Goal: Find specific page/section: Find specific page/section

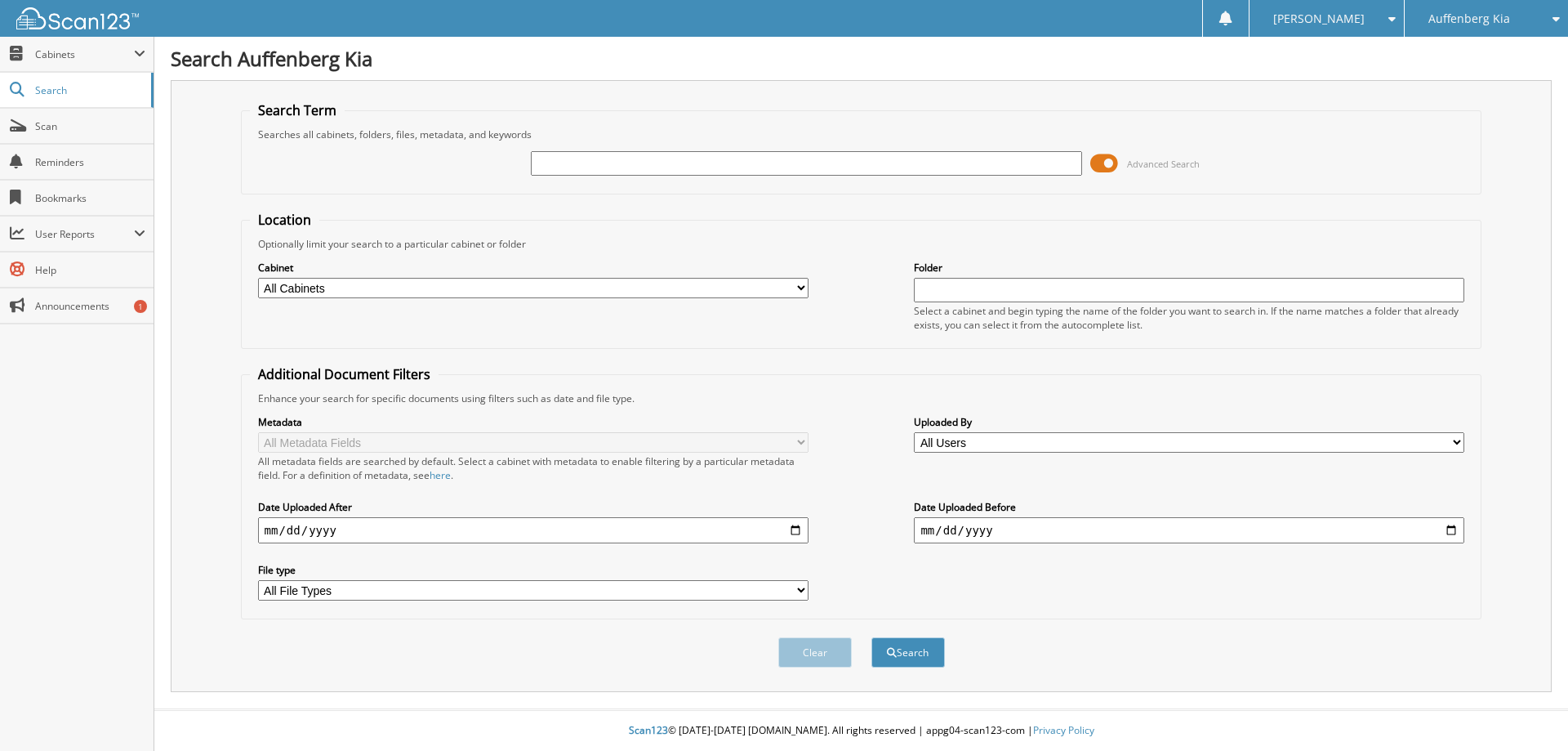
click at [562, 161] on input "text" at bounding box center [806, 163] width 551 height 24
type input "11447KMM"
click at [913, 650] on button "Search" at bounding box center [908, 652] width 73 height 30
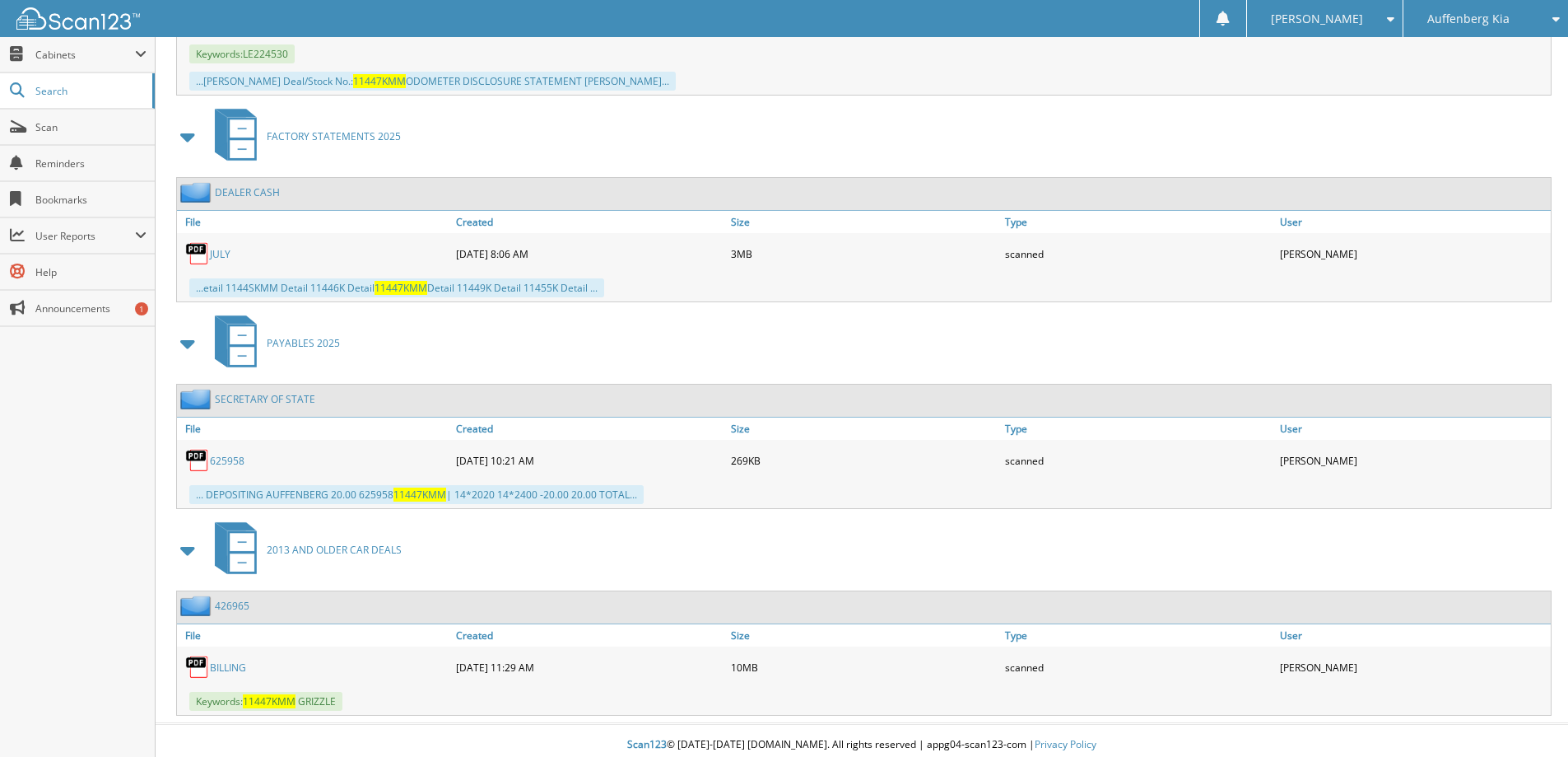
scroll to position [1118, 0]
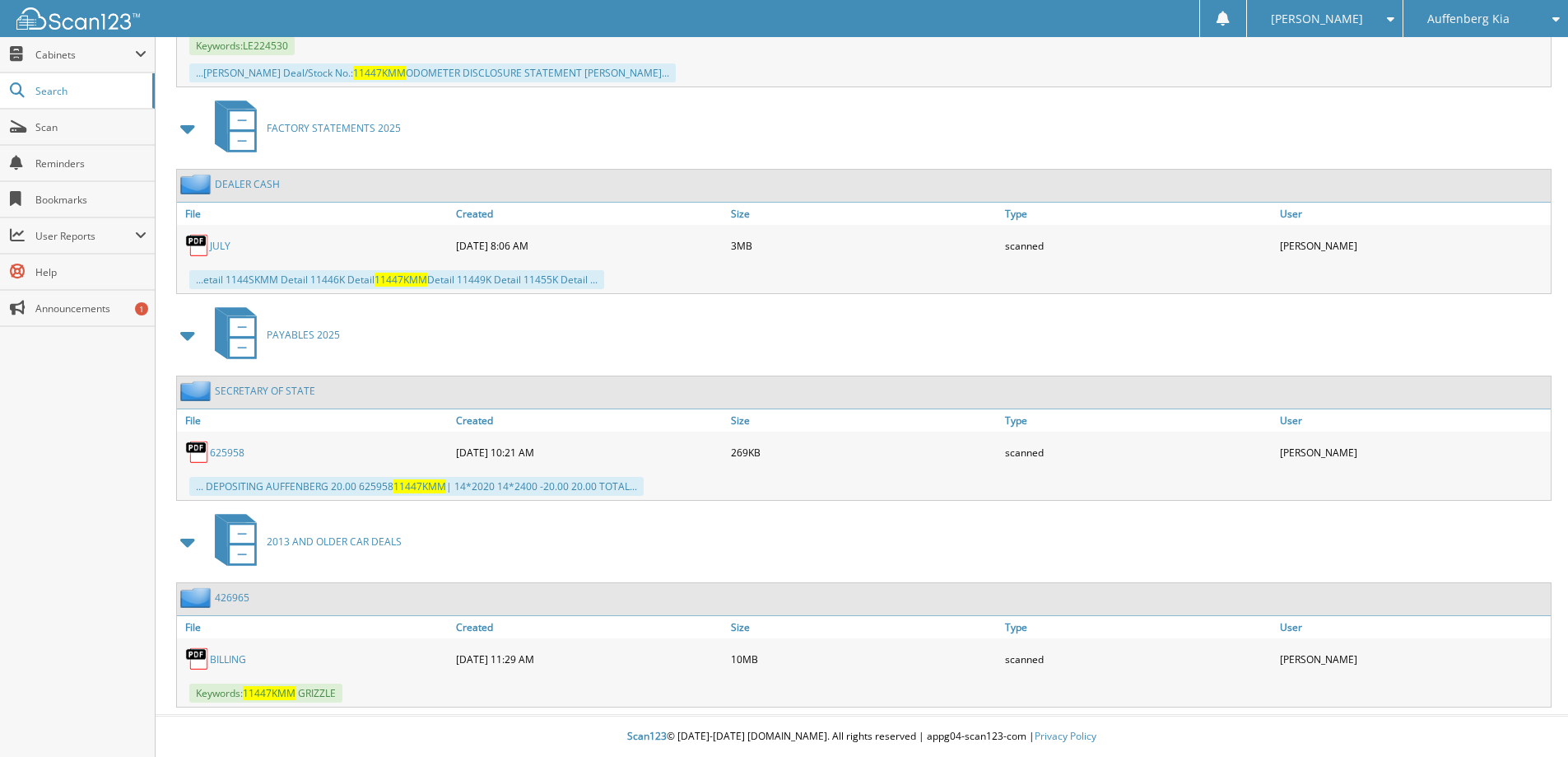
click at [193, 595] on img at bounding box center [197, 598] width 35 height 21
click at [63, 51] on span "Cabinets" at bounding box center [85, 55] width 100 height 14
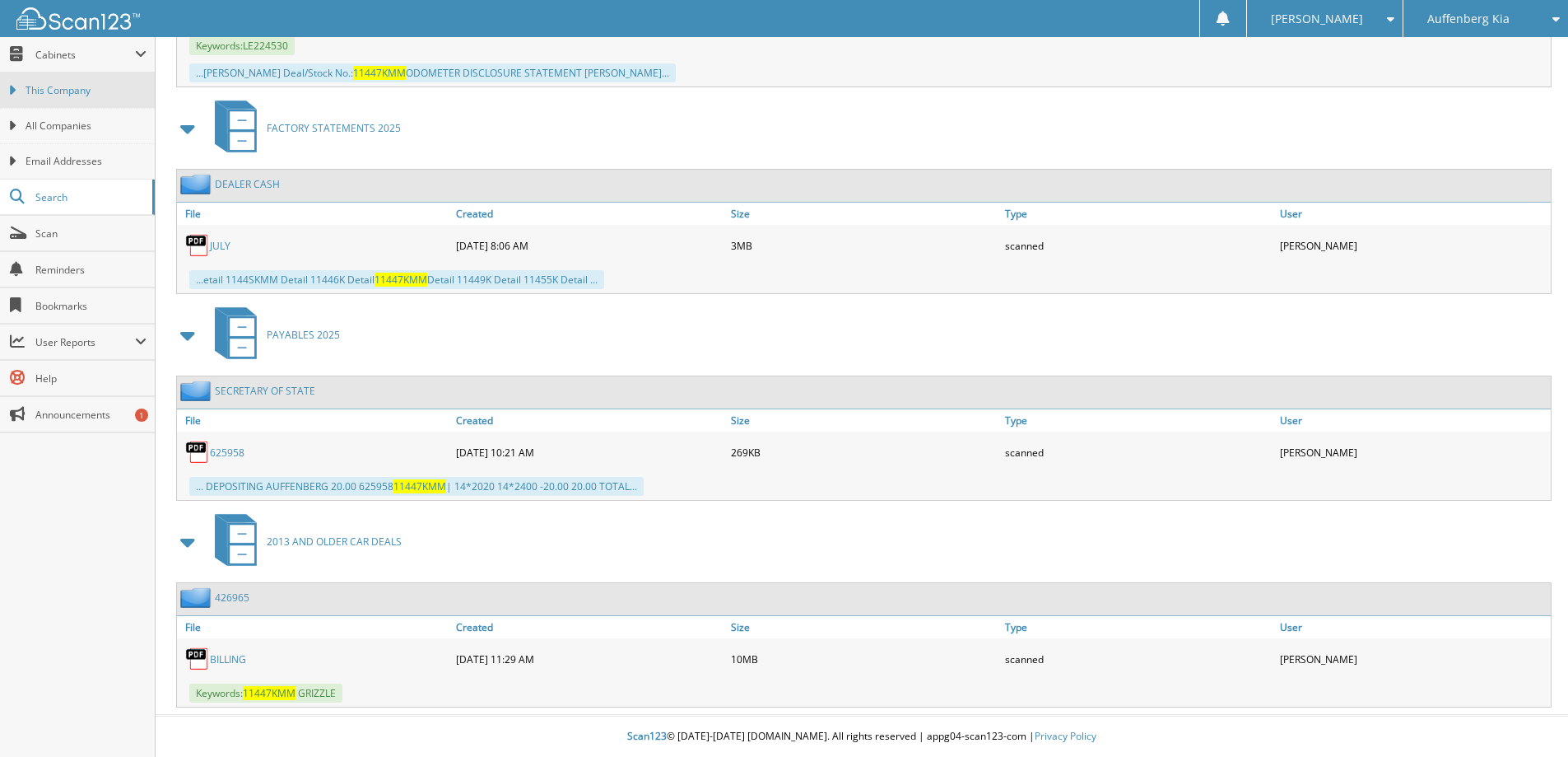
click at [74, 96] on span "This Company" at bounding box center [85, 90] width 121 height 15
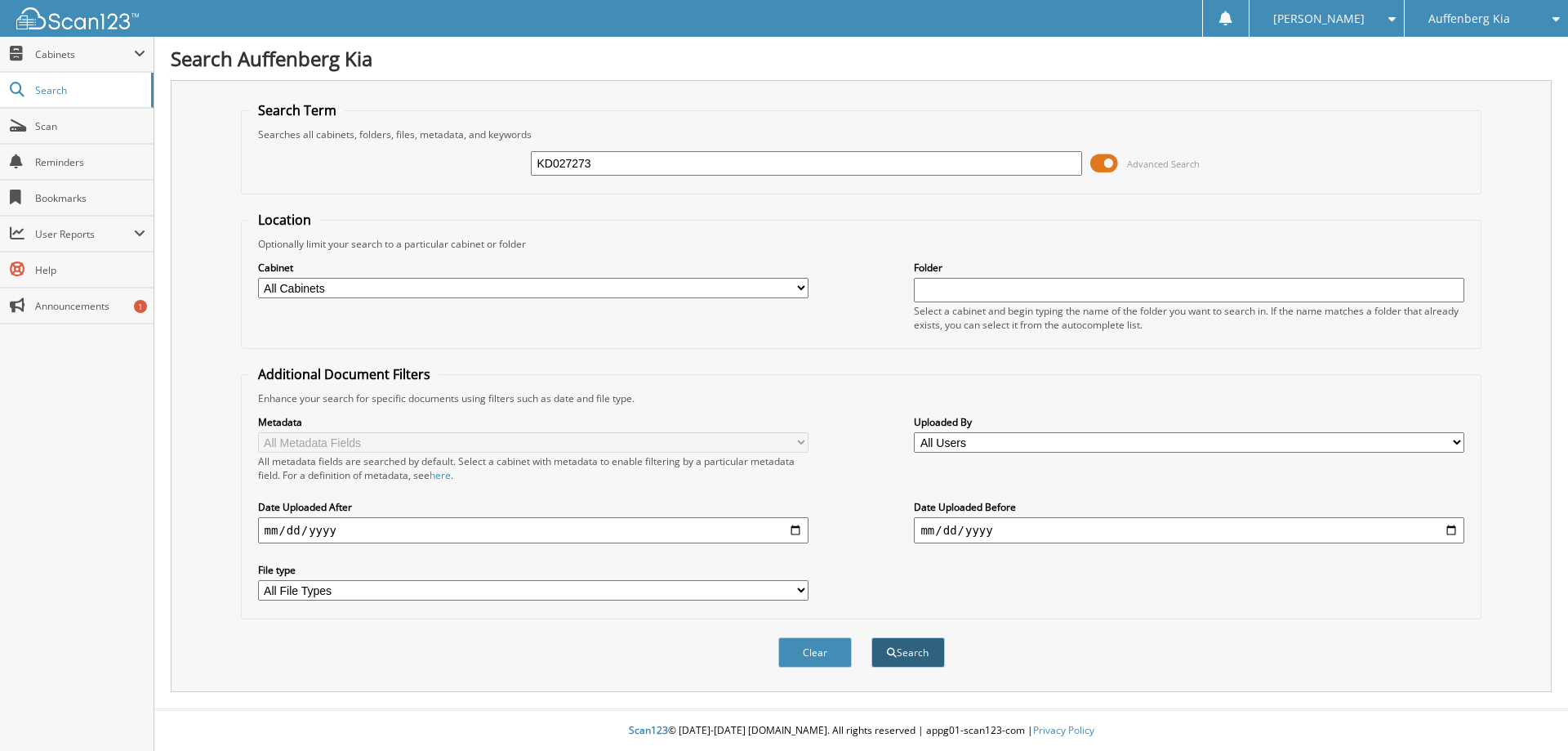
type input "KD027273"
click at [886, 661] on button "Search" at bounding box center [908, 652] width 73 height 30
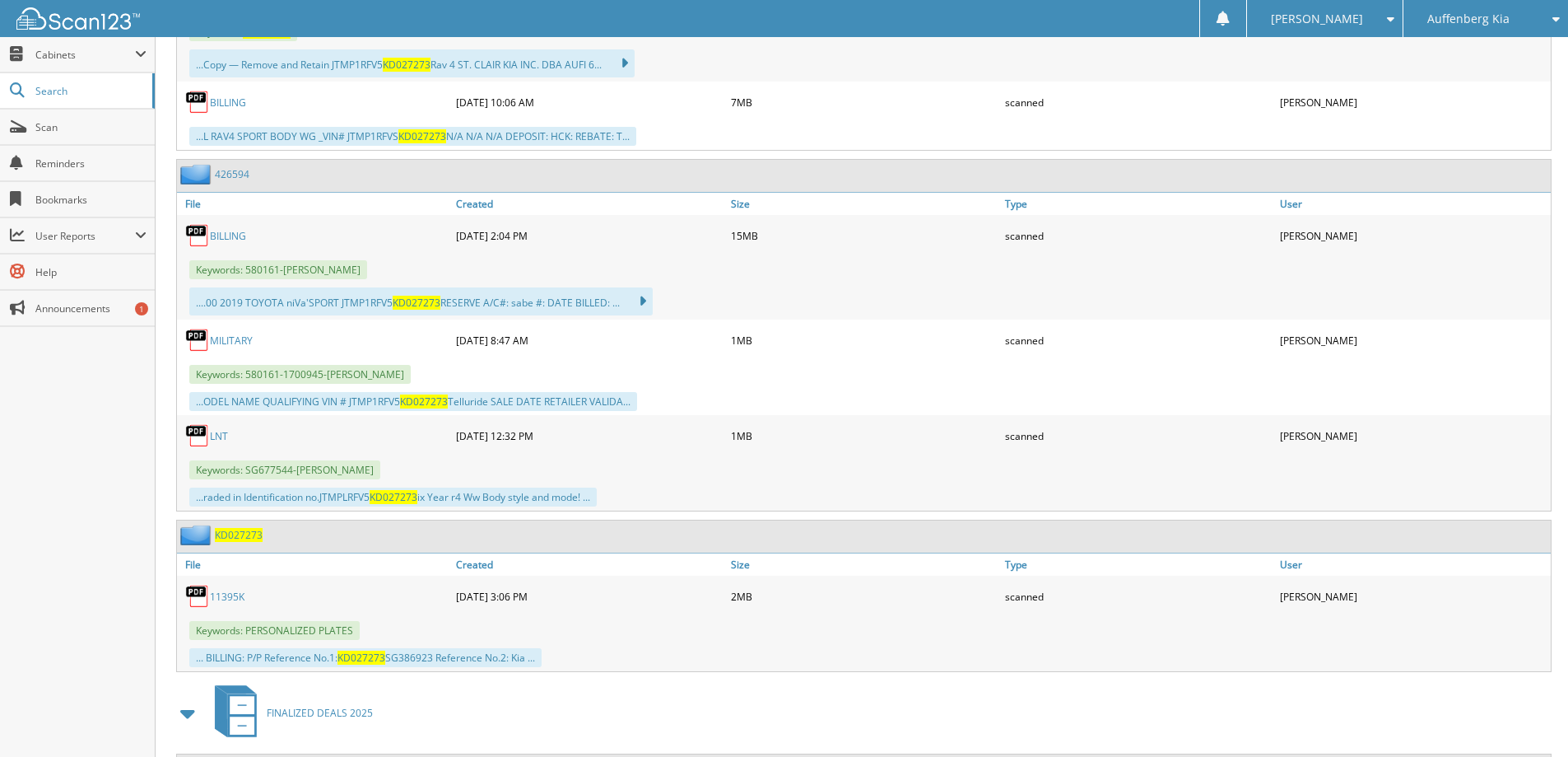
scroll to position [933, 0]
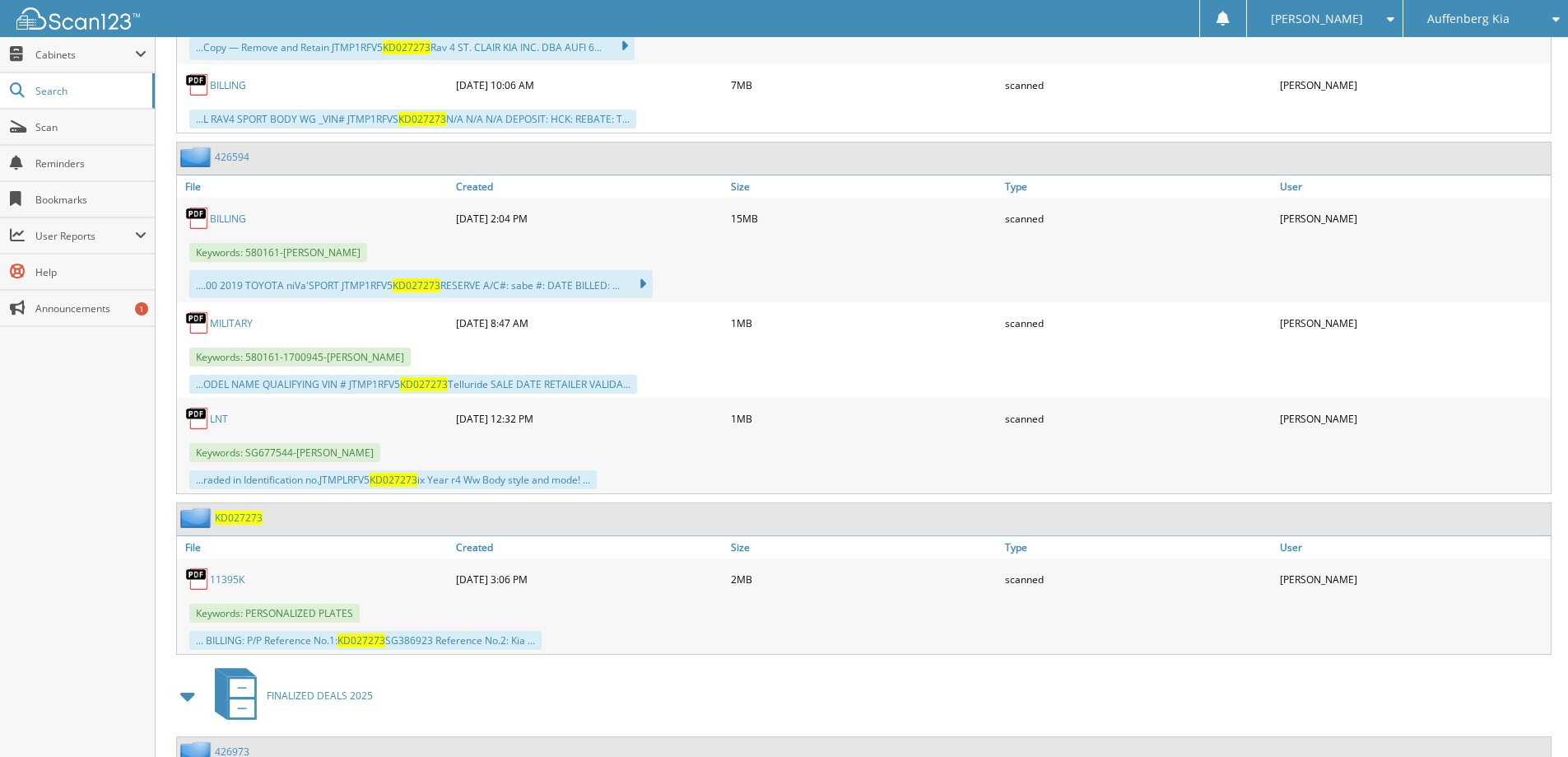
click at [195, 572] on img at bounding box center [197, 579] width 24 height 24
click at [223, 578] on link "11395K" at bounding box center [227, 579] width 35 height 14
click at [197, 519] on img at bounding box center [197, 518] width 35 height 21
click at [194, 573] on img at bounding box center [197, 579] width 24 height 24
click at [215, 580] on link "11395K" at bounding box center [227, 579] width 35 height 14
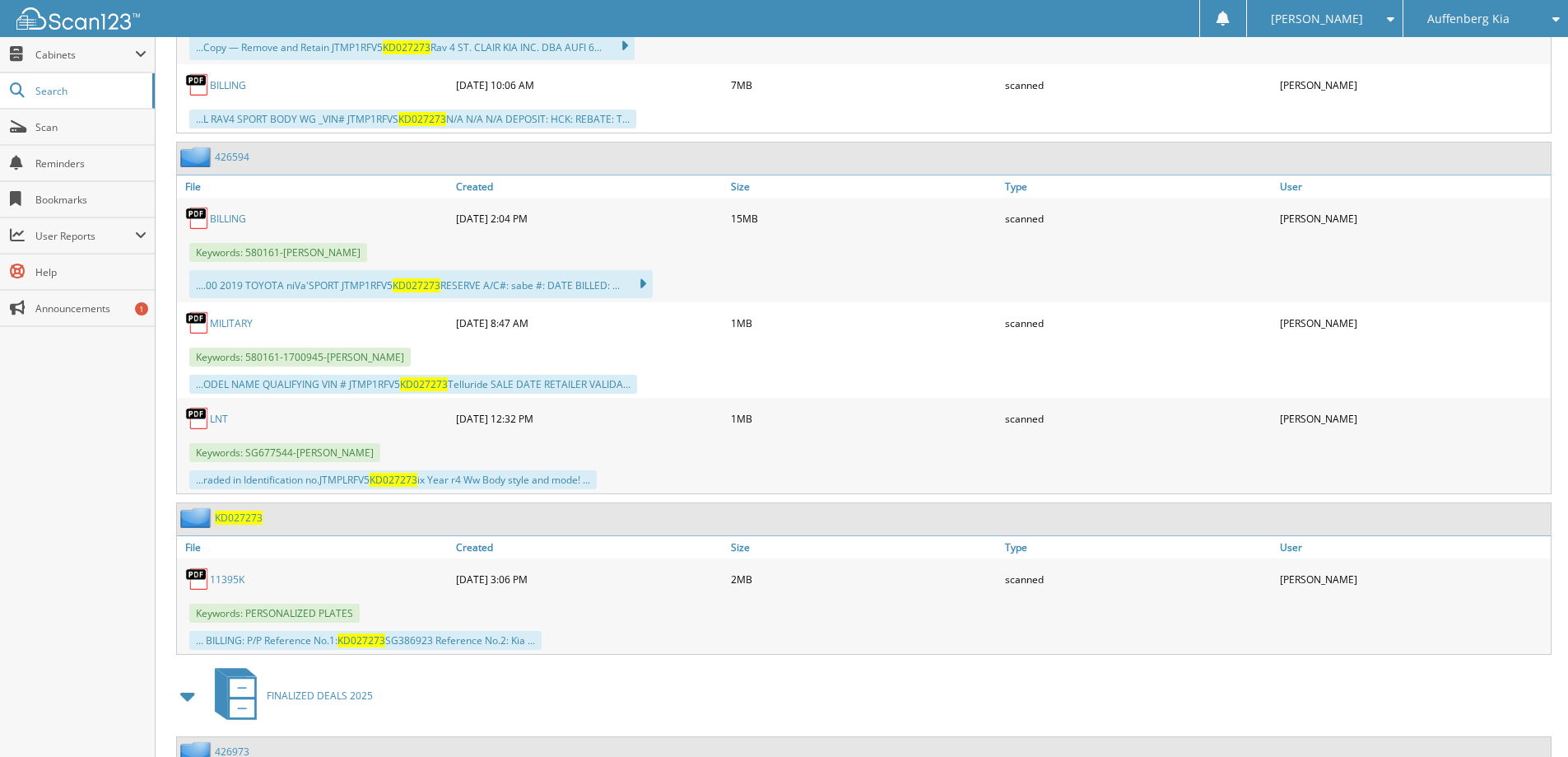
click at [188, 517] on img at bounding box center [197, 518] width 35 height 21
click at [192, 551] on link "File" at bounding box center [315, 547] width 275 height 23
click at [50, 52] on span "Cabinets" at bounding box center [85, 55] width 100 height 14
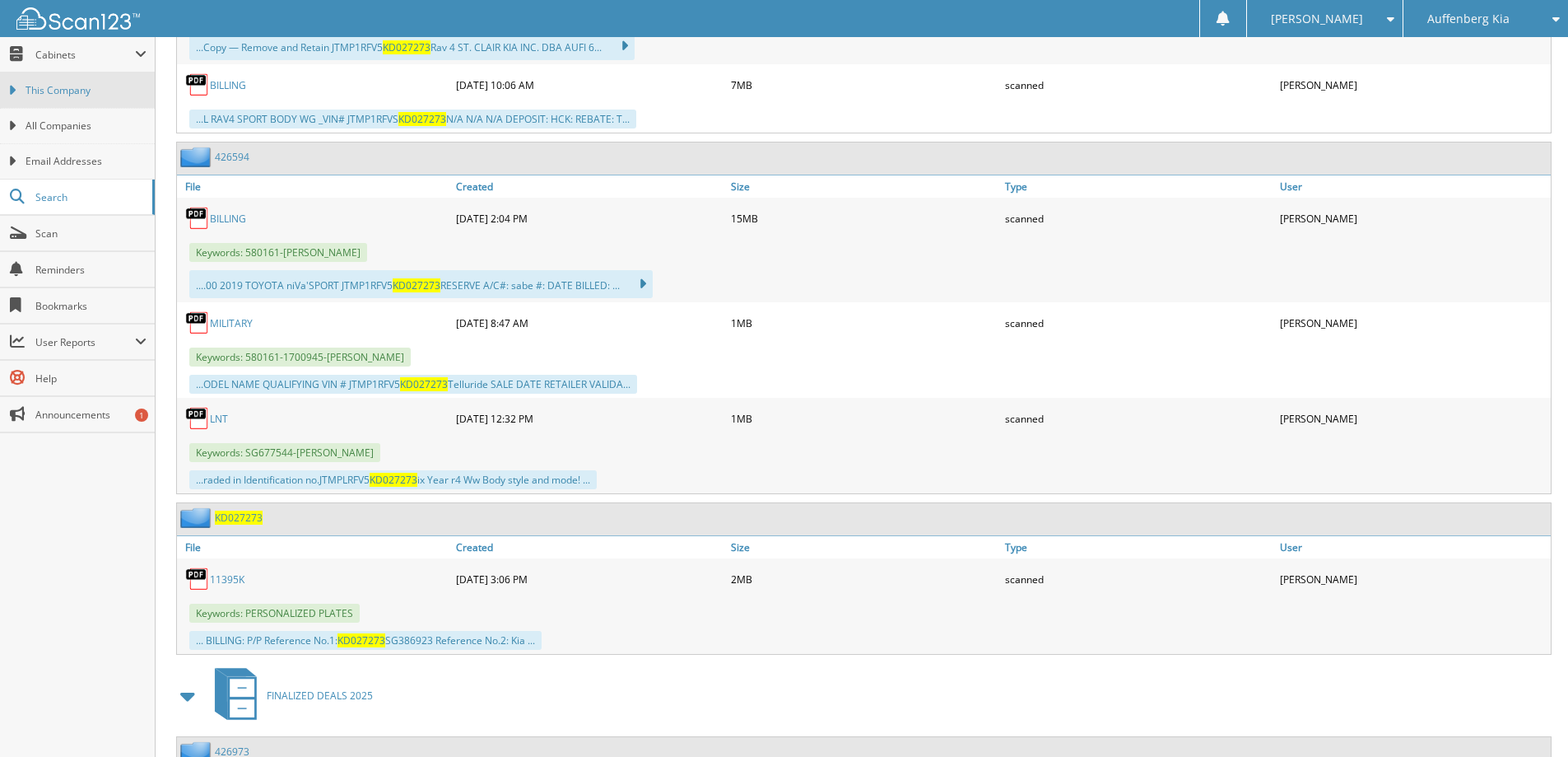
click at [40, 90] on span "This Company" at bounding box center [85, 90] width 121 height 15
